Goal: Transaction & Acquisition: Purchase product/service

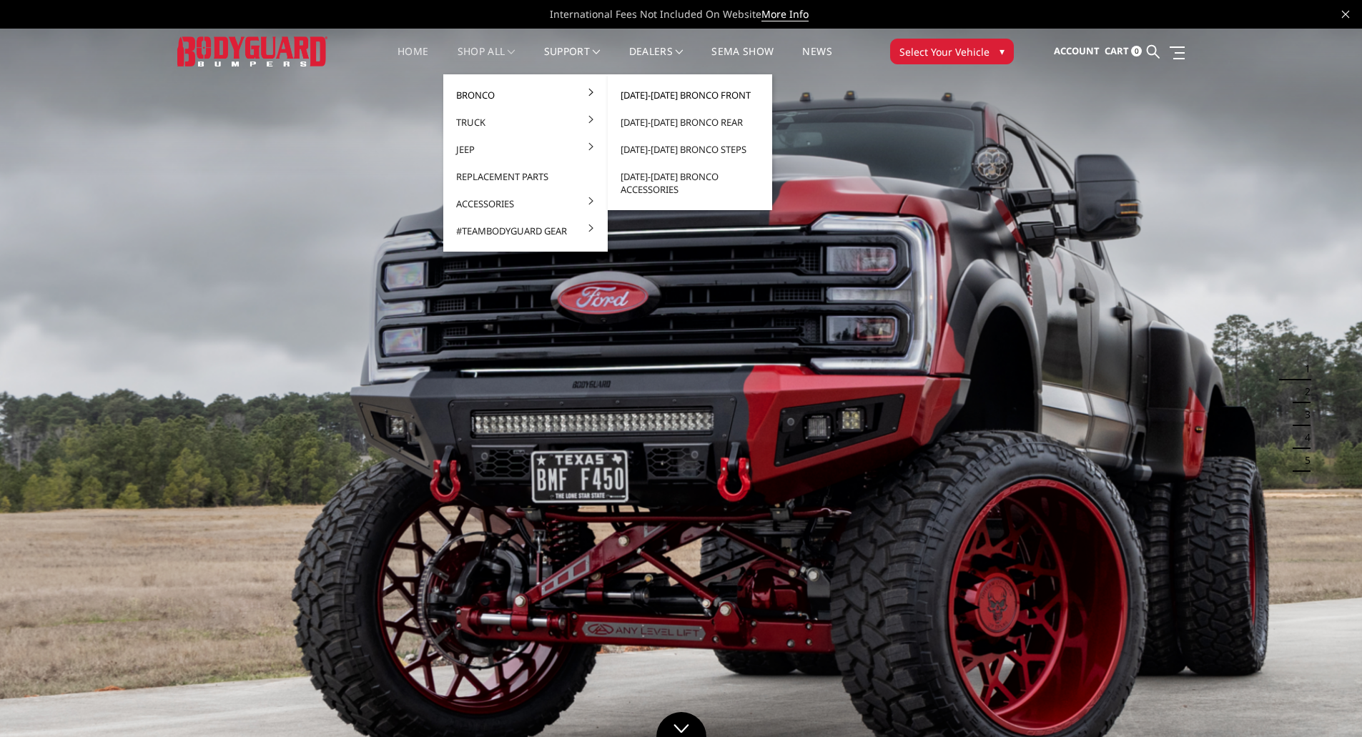
click at [660, 96] on link "[DATE]-[DATE] Bronco Front" at bounding box center [689, 94] width 153 height 27
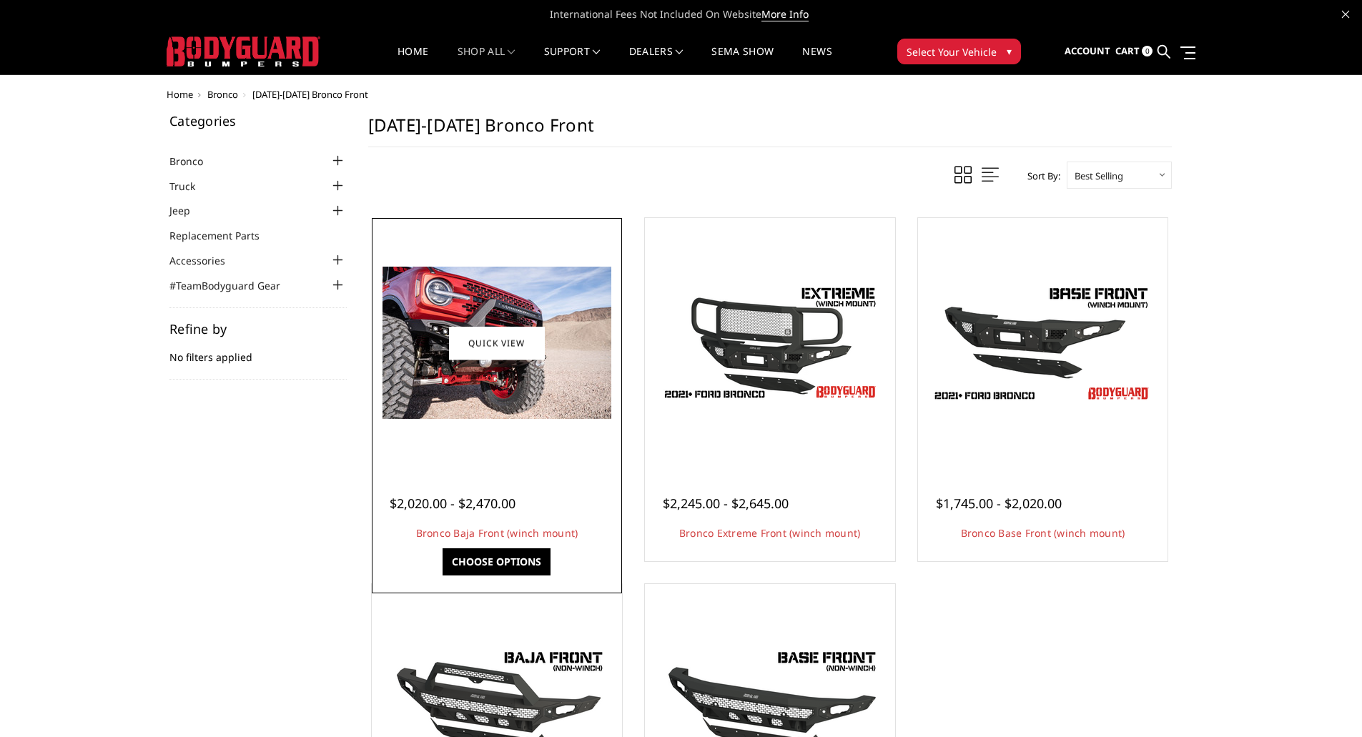
click at [514, 306] on img at bounding box center [496, 343] width 229 height 152
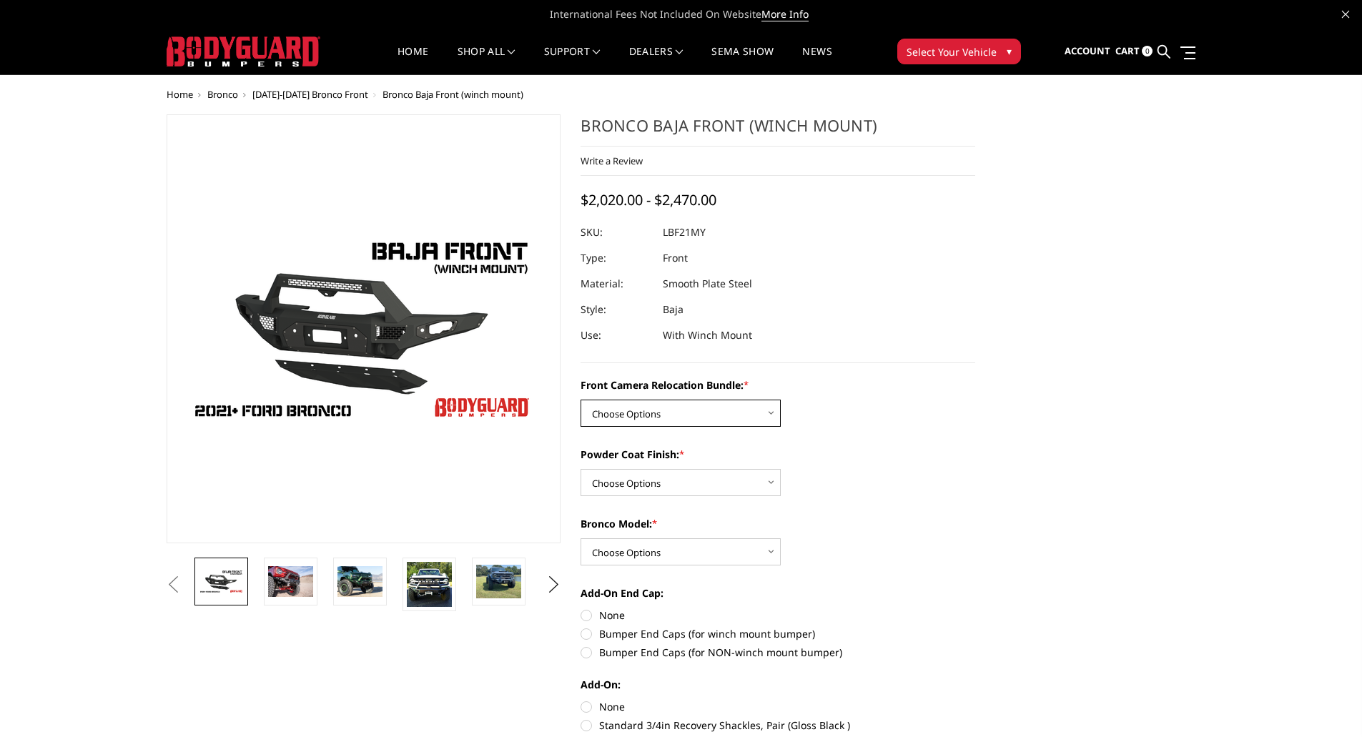
click at [655, 425] on select "Choose Options Without Front Camera Relocation With Front Camera Relocation (Ha…" at bounding box center [680, 413] width 200 height 27
select select "4016"
click at [580, 400] on select "Choose Options Without Front Camera Relocation With Front Camera Relocation (Ha…" at bounding box center [680, 413] width 200 height 27
click at [648, 488] on select "Choose Options Textured Black Powder Coat Bare Metal" at bounding box center [680, 482] width 200 height 27
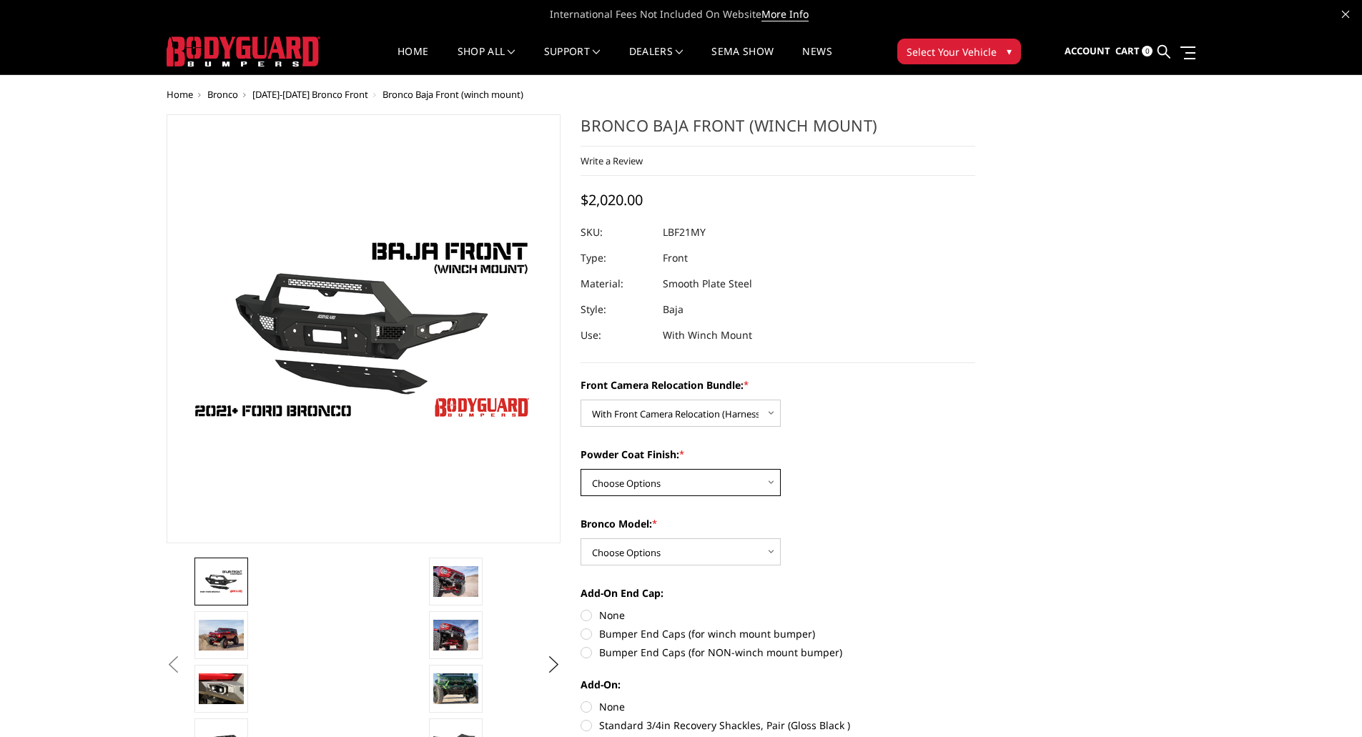
select select "4015"
click at [580, 469] on select "Choose Options Textured Black Powder Coat Bare Metal" at bounding box center [680, 482] width 200 height 27
click at [656, 555] on select "Choose Options Raptor Base/Badlands/Wildtrak/etc." at bounding box center [680, 551] width 200 height 27
select select "4013"
click at [580, 538] on select "Choose Options Raptor Base/Badlands/Wildtrak/etc." at bounding box center [680, 551] width 200 height 27
